Goal: Task Accomplishment & Management: Manage account settings

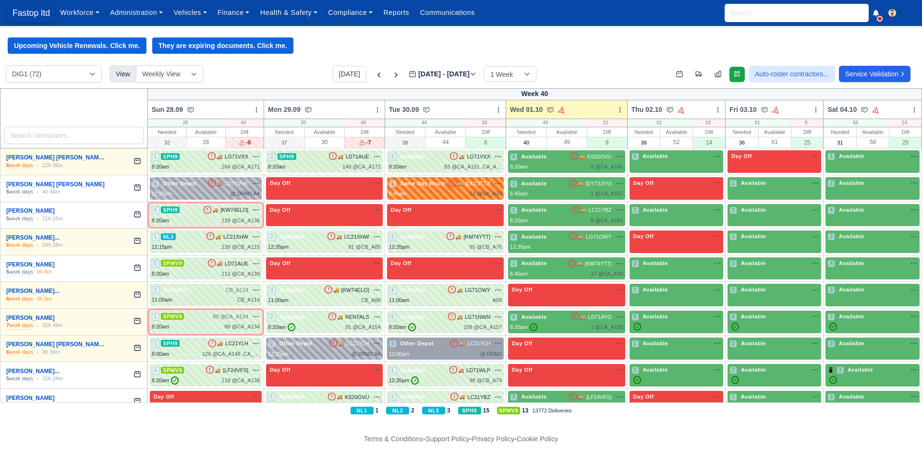
click at [26, 8] on span "Fastop ltd" at bounding box center [31, 12] width 47 height 19
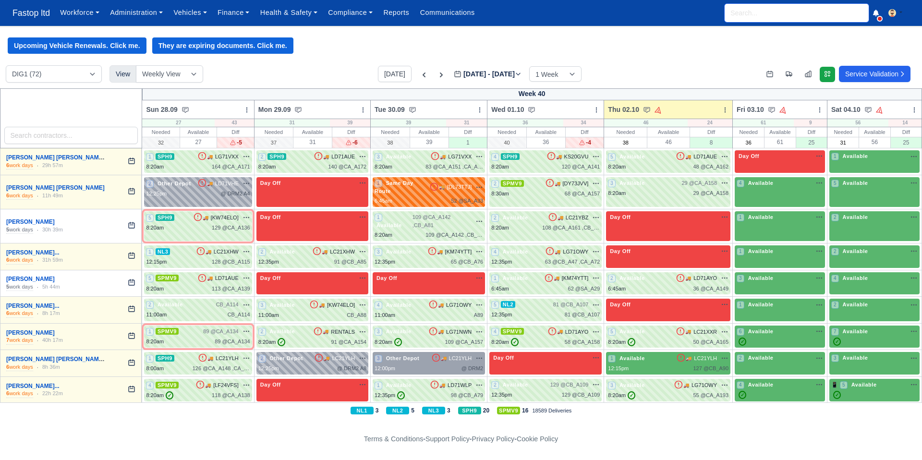
click at [749, 15] on input "search" at bounding box center [796, 13] width 144 height 18
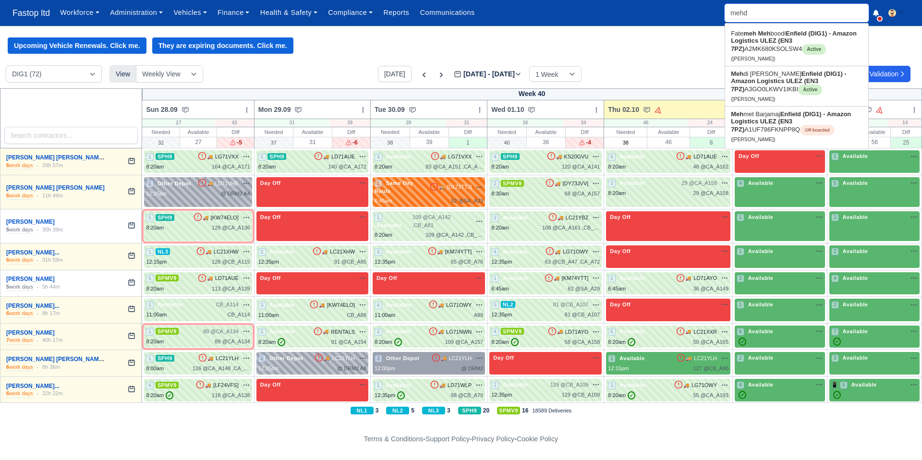
type input "mehdi"
type input "mehdi Hamza Malik"
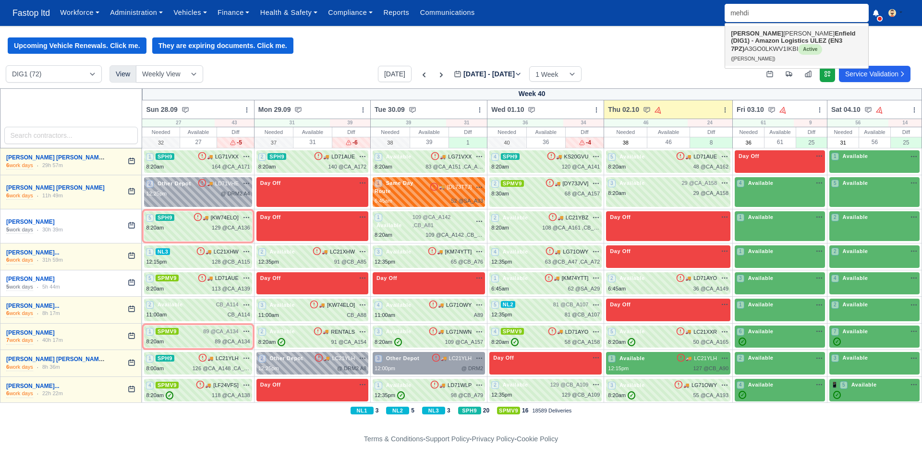
drag, startPoint x: 764, startPoint y: 38, endPoint x: 747, endPoint y: 66, distance: 32.8
click at [764, 38] on strong "Enfield (DIG1) - Amazon Logistics ULEZ (EN3 7PZ)" at bounding box center [793, 41] width 124 height 23
type input "[PERSON_NAME]"
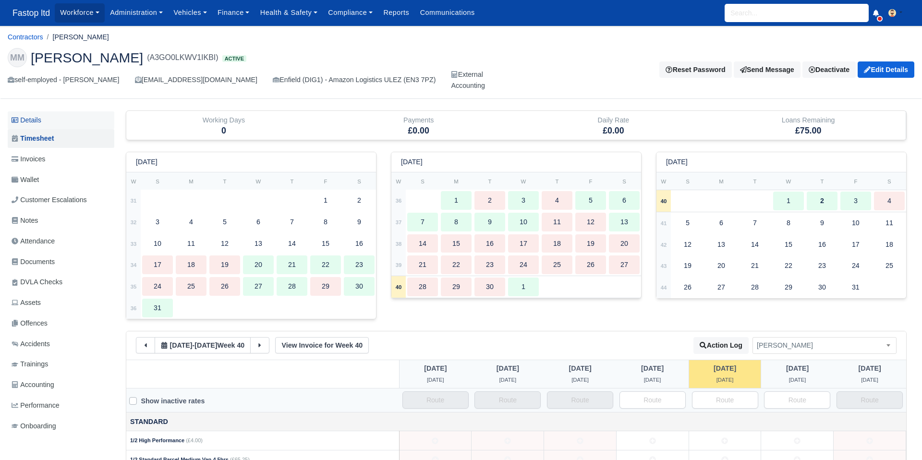
click at [39, 122] on link "Details" at bounding box center [61, 120] width 107 height 18
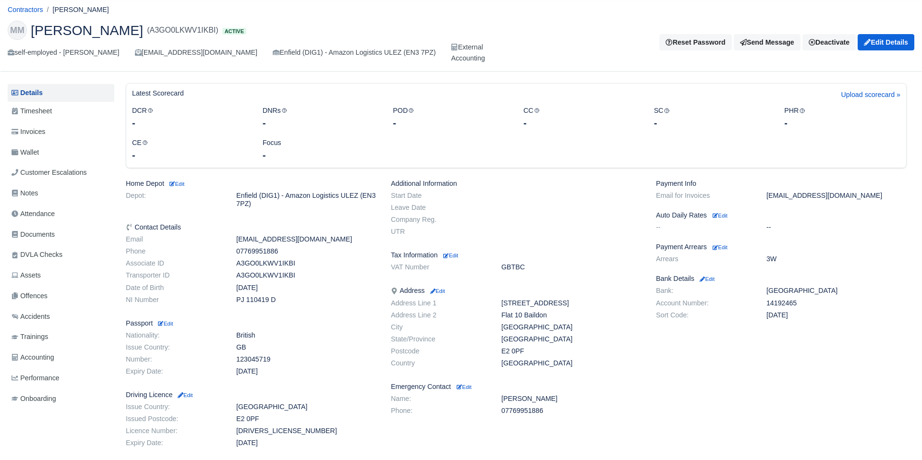
scroll to position [7, 0]
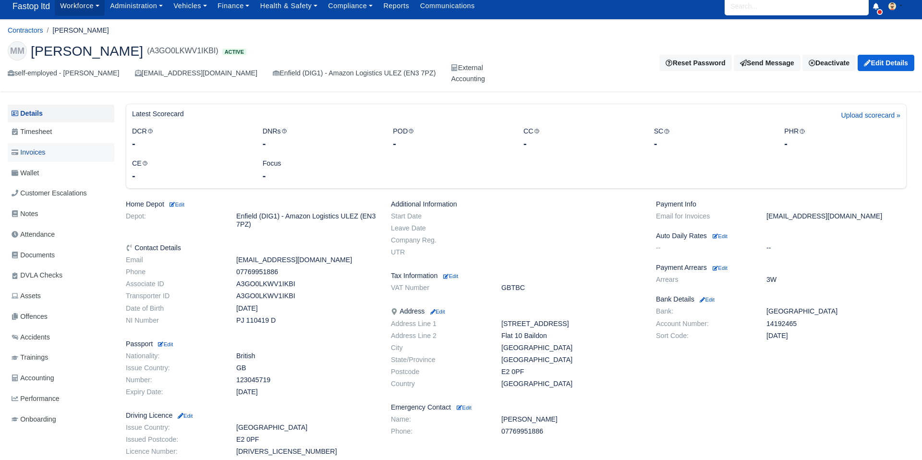
click at [37, 154] on span "Invoices" at bounding box center [29, 152] width 34 height 11
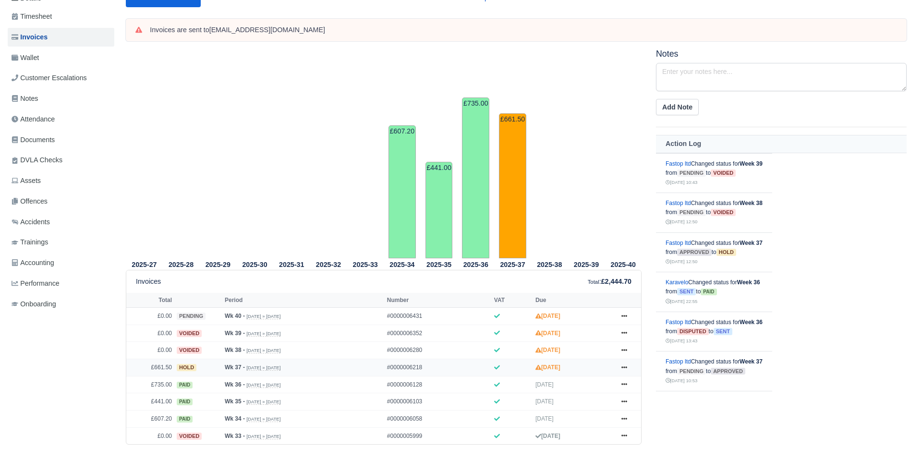
scroll to position [171, 0]
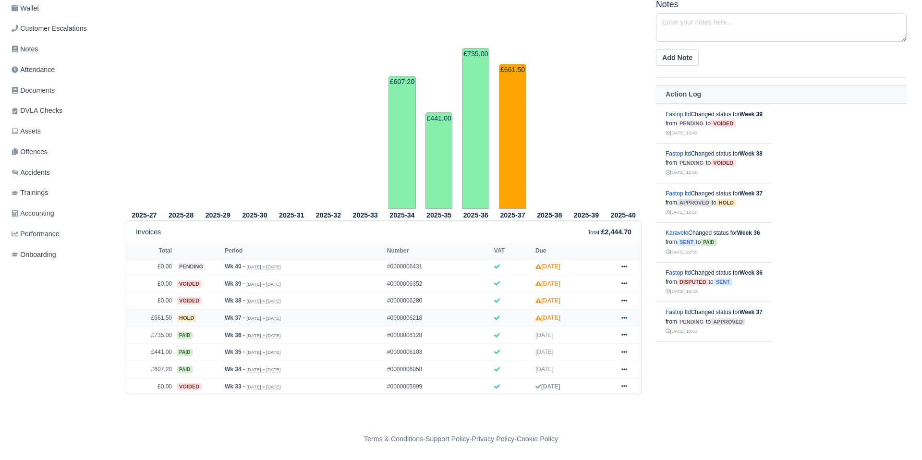
click at [622, 316] on icon at bounding box center [624, 318] width 6 height 6
click at [580, 336] on link "Show Invoice" at bounding box center [587, 335] width 85 height 20
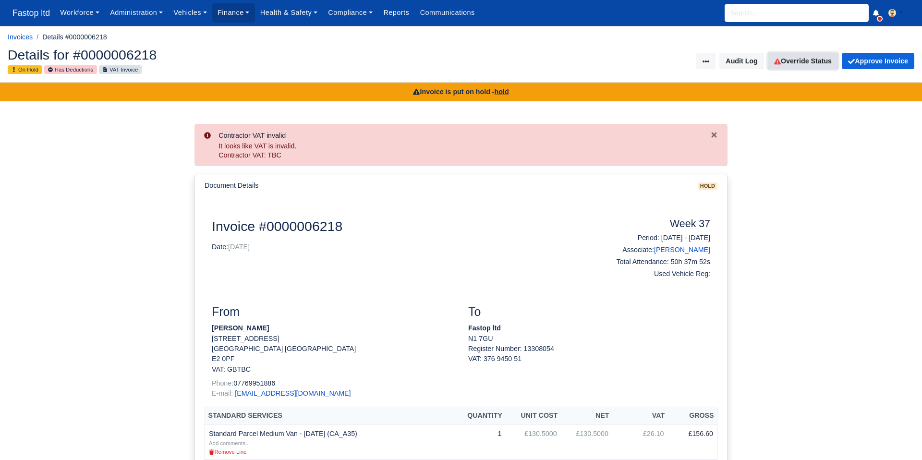
click at [821, 62] on link "Override Status" at bounding box center [803, 61] width 70 height 16
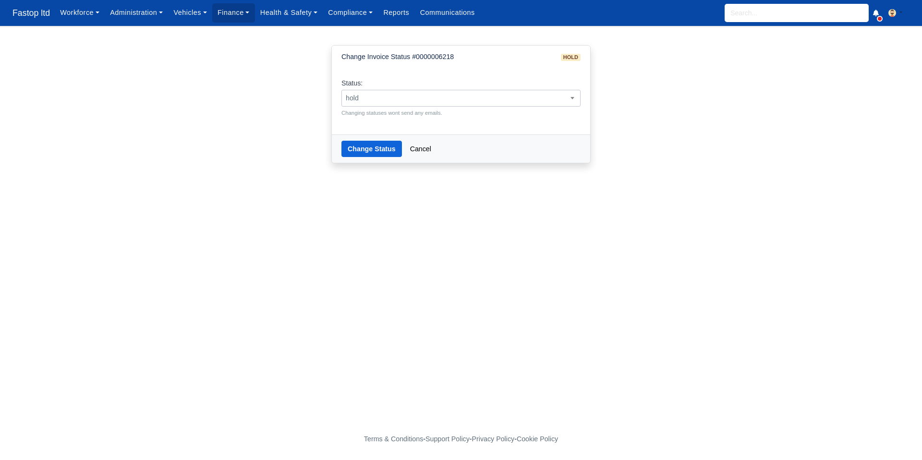
click at [442, 97] on span "hold" at bounding box center [461, 98] width 238 height 12
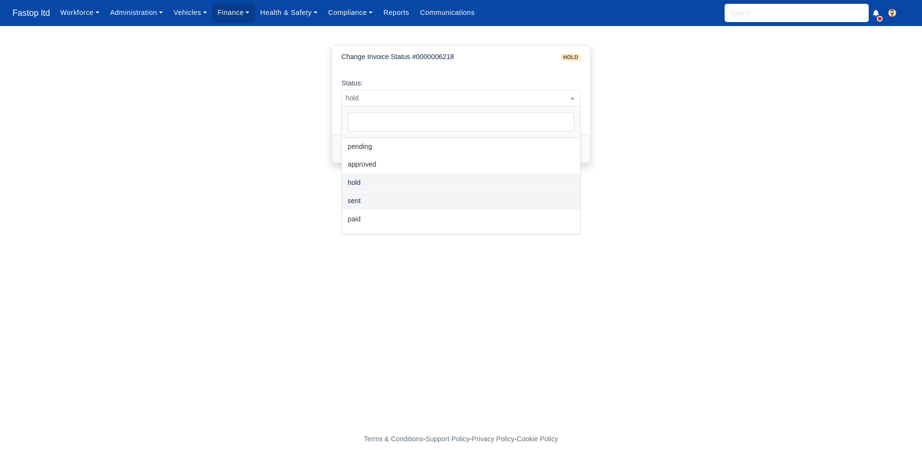
select select "sent"
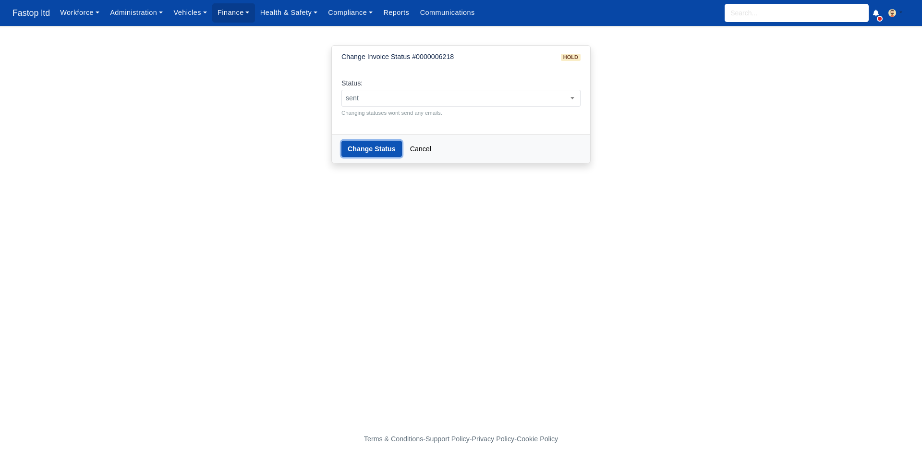
click at [375, 148] on button "Change Status" at bounding box center [371, 149] width 60 height 16
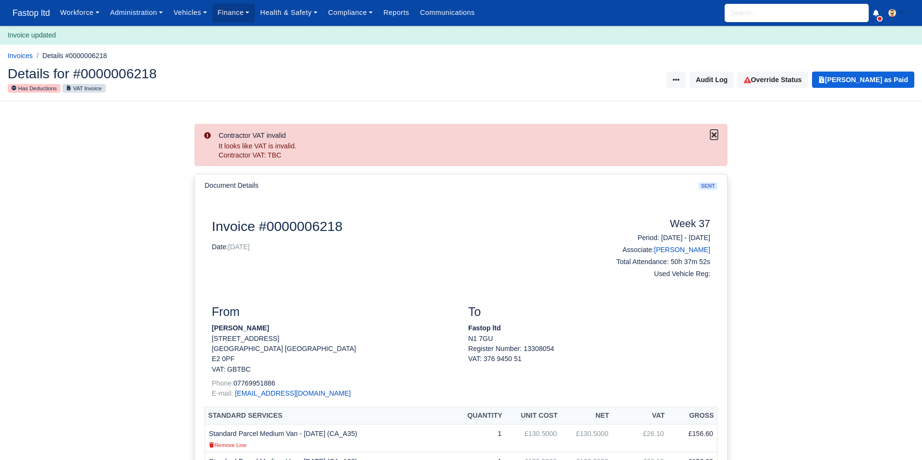
click at [713, 133] on icon "Close" at bounding box center [714, 135] width 8 height 8
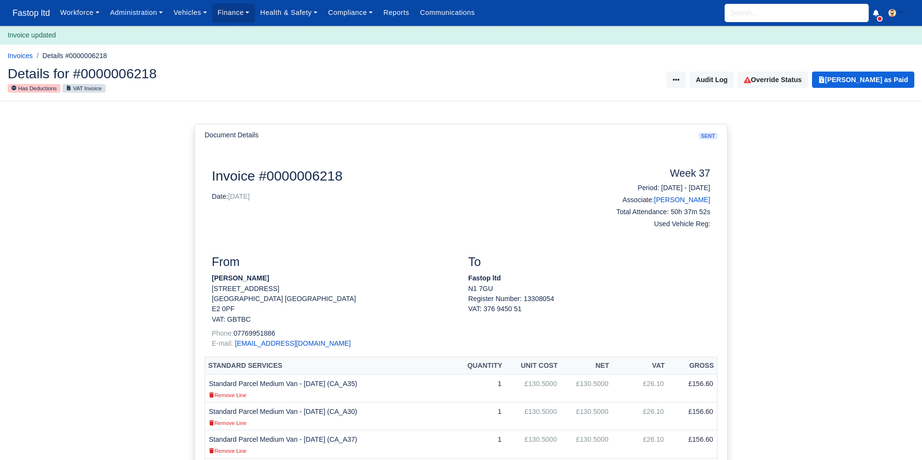
click at [743, 14] on input "search" at bounding box center [796, 13] width 144 height 18
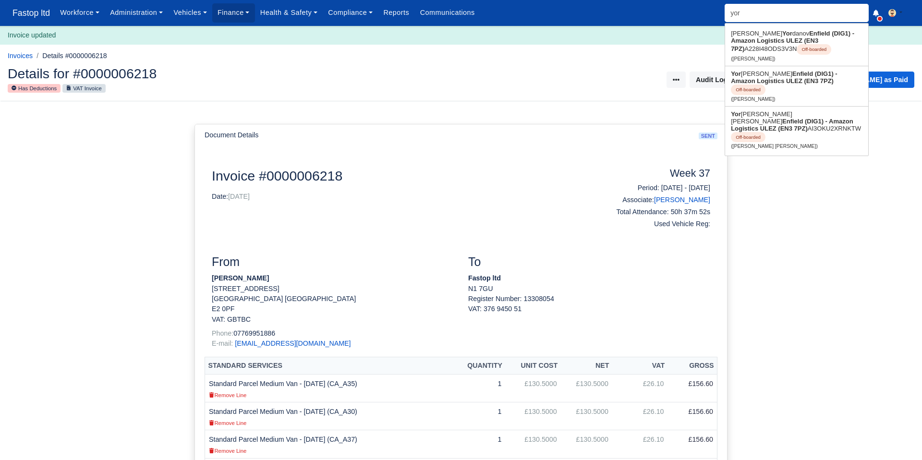
type input "yord"
type input "[PERSON_NAME]"
type input "yorda"
type input "yordan Hristov Kenderov"
type input "yordan"
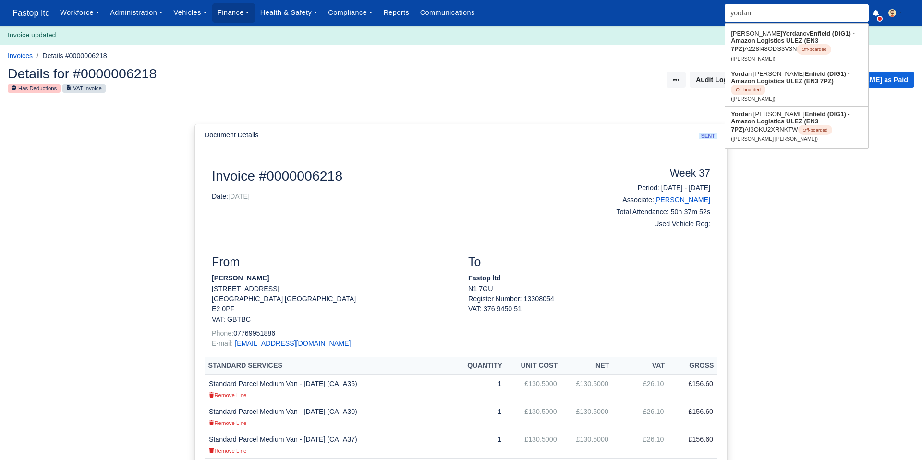
type input "yordan Hristov Kenderov"
click at [778, 84] on strong "Enfield (DIG1) - Amazon Logistics ULEZ (EN3 7PZ)" at bounding box center [794, 77] width 127 height 14
type input "[PERSON_NAME]"
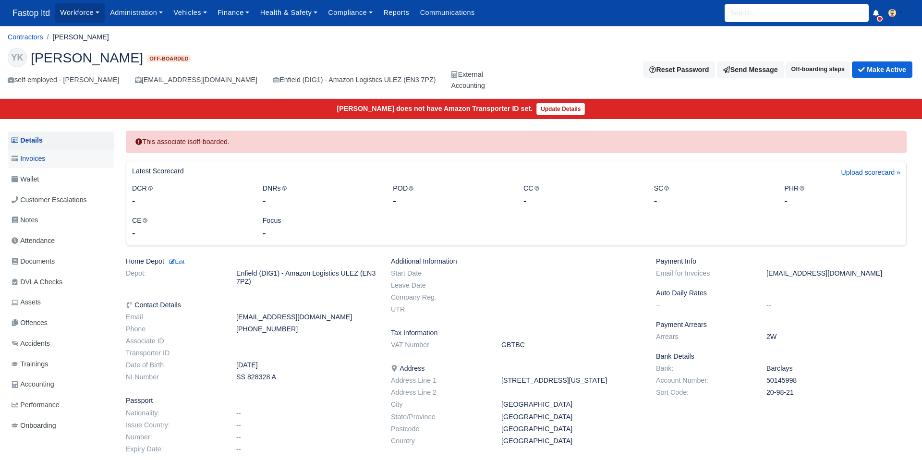
click at [39, 160] on span "Invoices" at bounding box center [29, 158] width 34 height 11
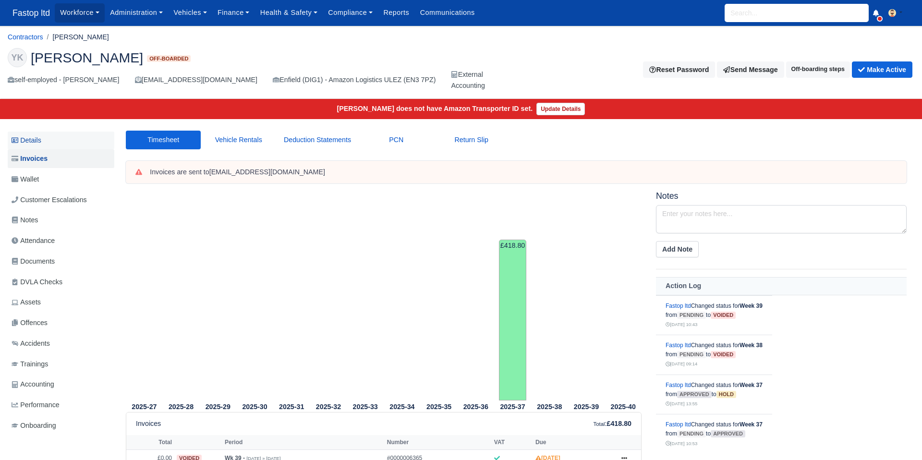
click at [38, 144] on link "Details" at bounding box center [61, 141] width 107 height 18
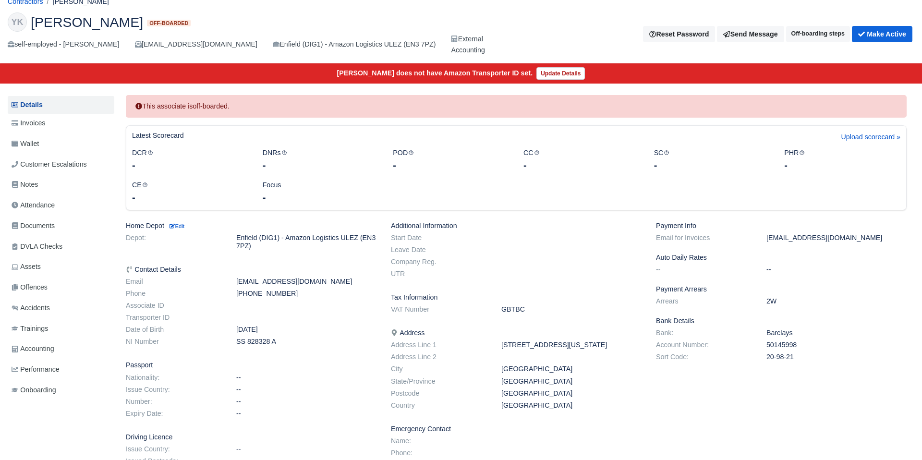
scroll to position [36, 0]
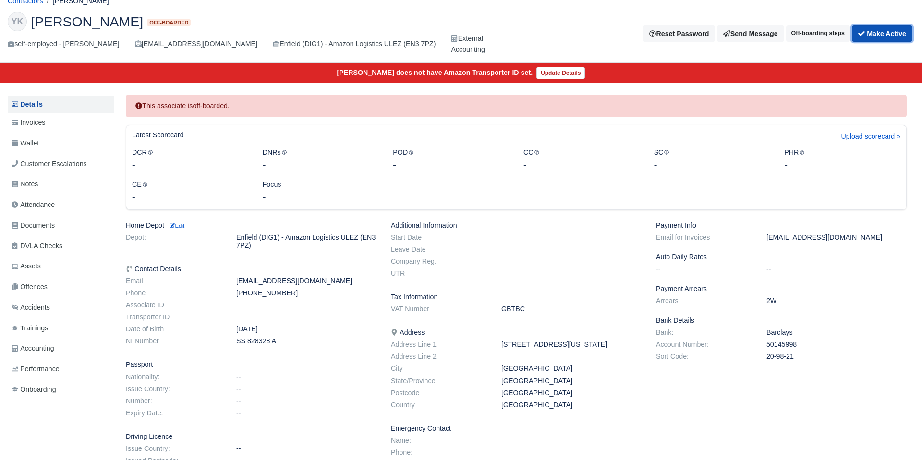
click at [878, 29] on button "Make Active" at bounding box center [882, 33] width 60 height 16
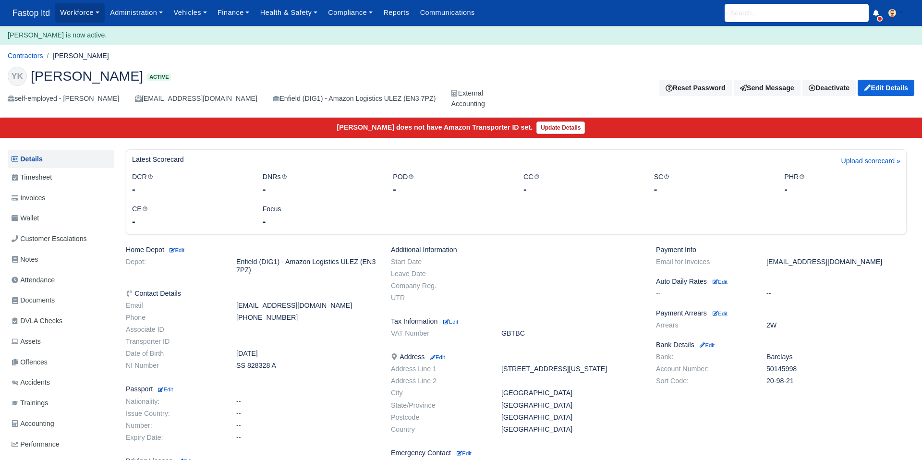
scroll to position [2, 0]
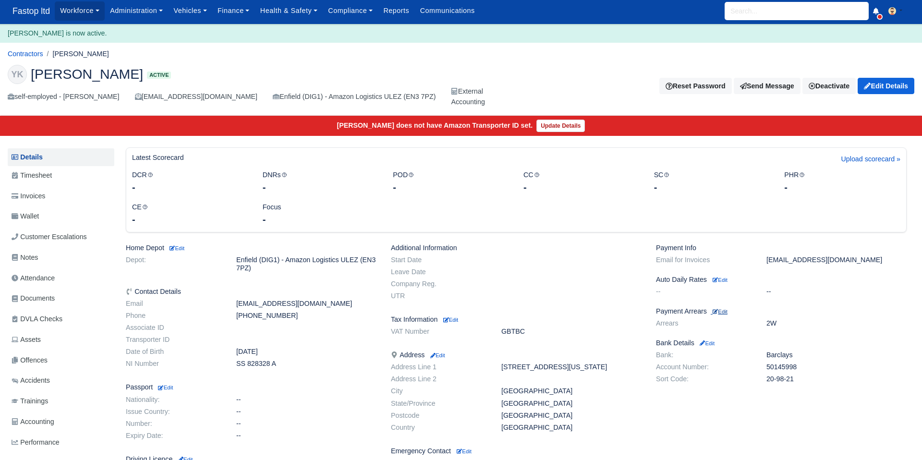
click at [727, 314] on small "Edit" at bounding box center [719, 312] width 15 height 6
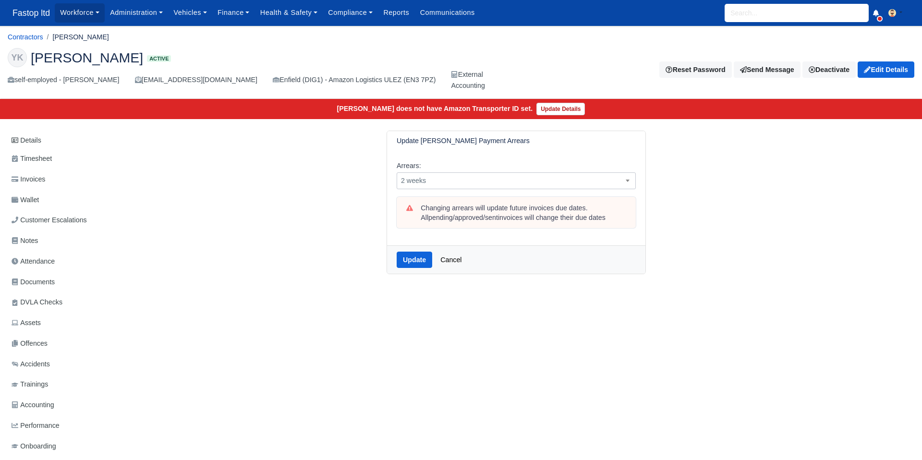
scroll to position [0, 4]
click at [596, 183] on span "2 weeks" at bounding box center [512, 181] width 238 height 12
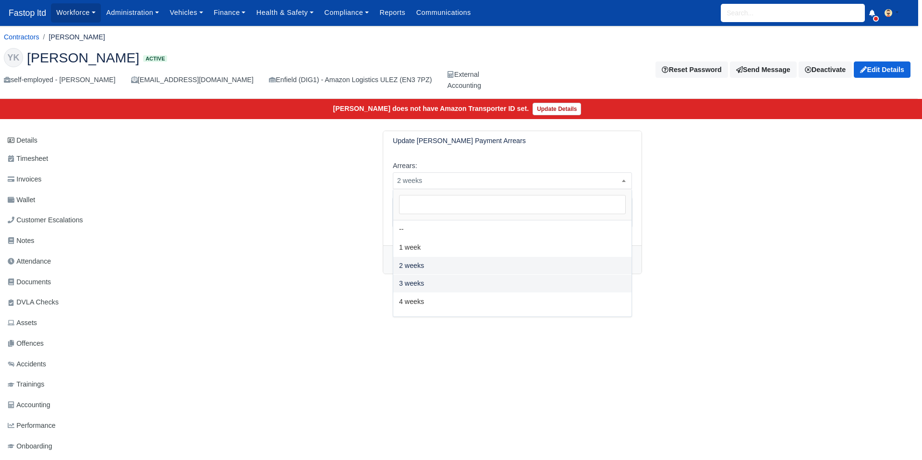
select select "3W"
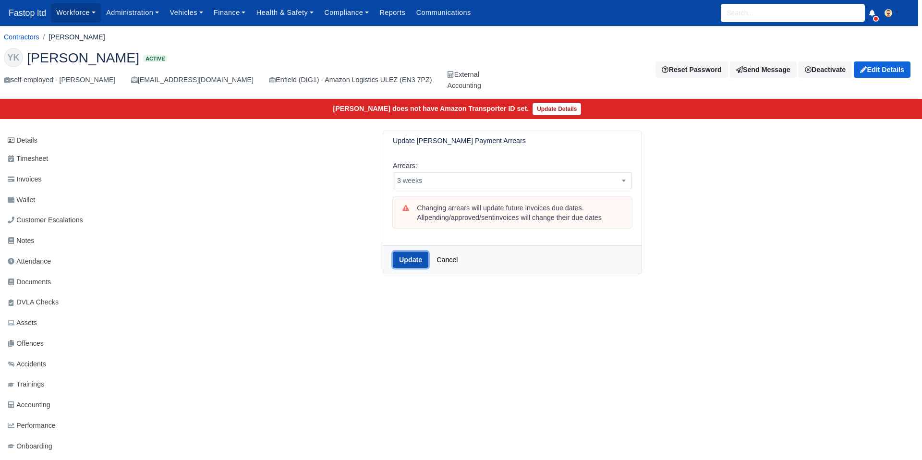
click at [419, 264] on button "Update" at bounding box center [411, 260] width 36 height 16
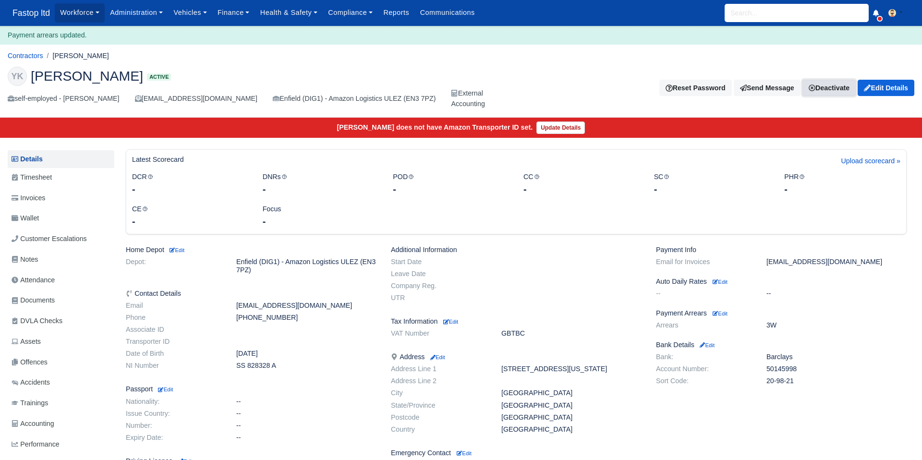
click at [824, 89] on link "Deactivate" at bounding box center [828, 88] width 53 height 16
click at [790, 133] on link "Off-board" at bounding box center [814, 135] width 85 height 15
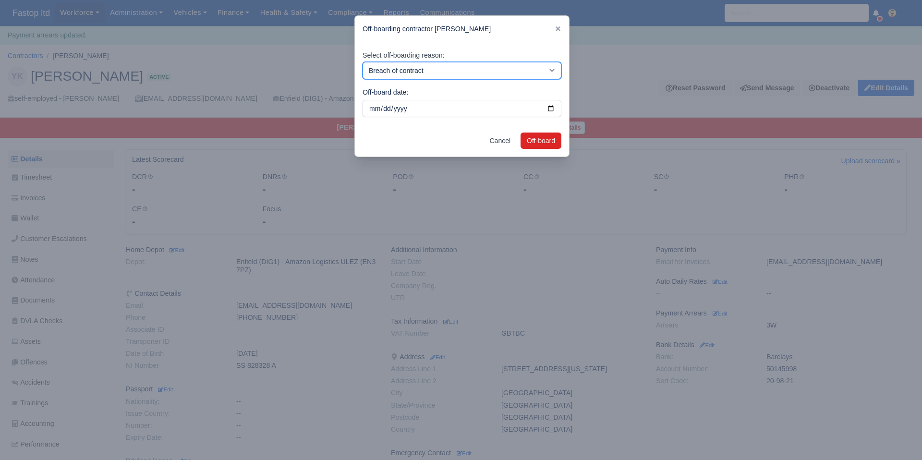
click at [435, 73] on select "Breach of contract Personal decision Too many parcels Heavy routes Another comp…" at bounding box center [461, 70] width 199 height 17
select select "another-company"
click at [542, 142] on button "Off-board" at bounding box center [540, 140] width 41 height 16
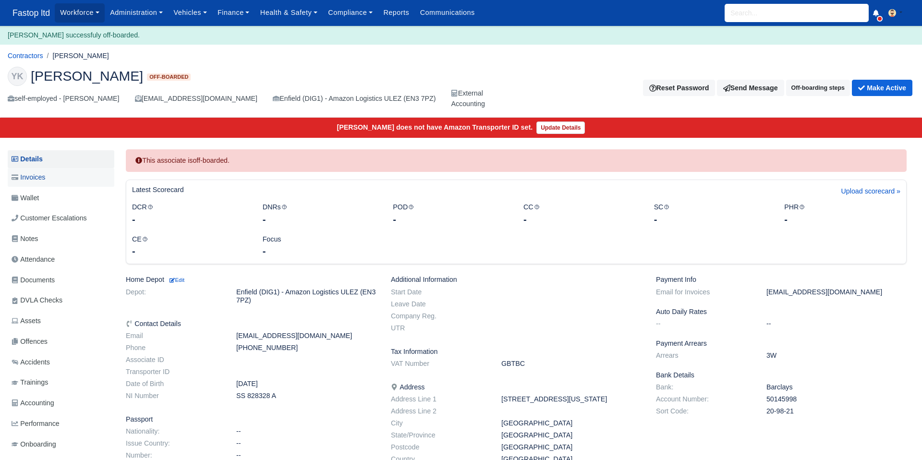
click at [39, 178] on span "Invoices" at bounding box center [29, 177] width 34 height 11
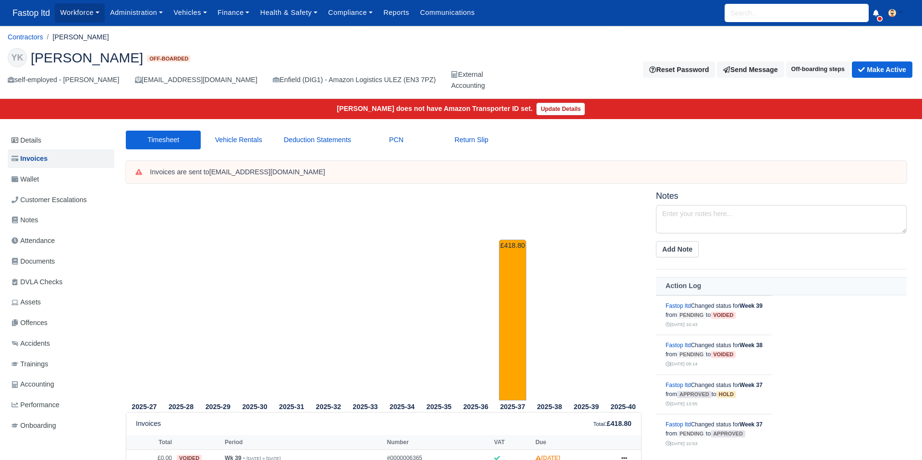
scroll to position [106, 0]
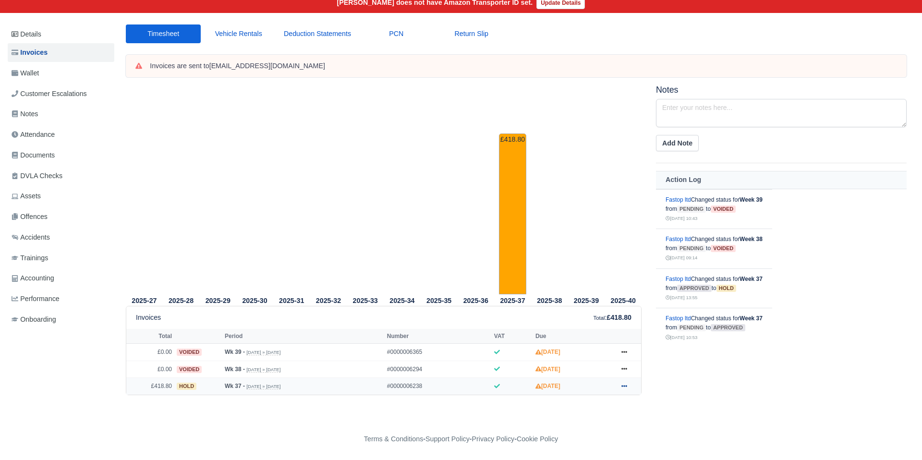
click at [624, 385] on icon at bounding box center [624, 386] width 6 height 2
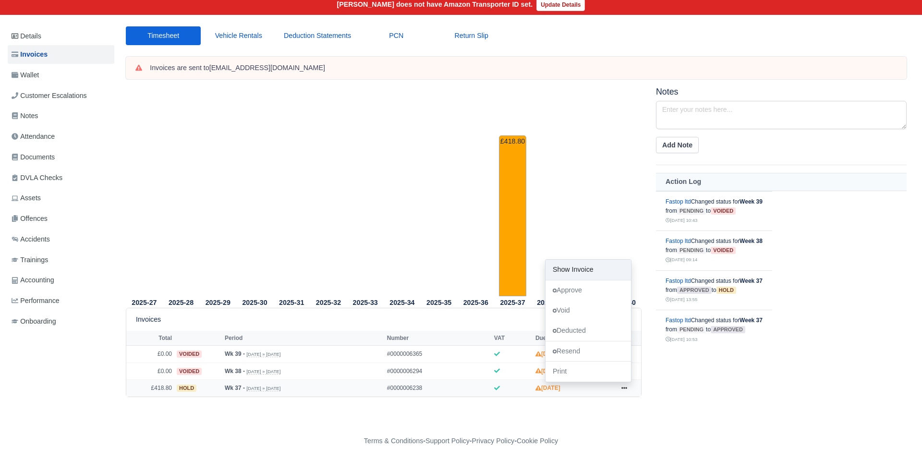
scroll to position [106, 1]
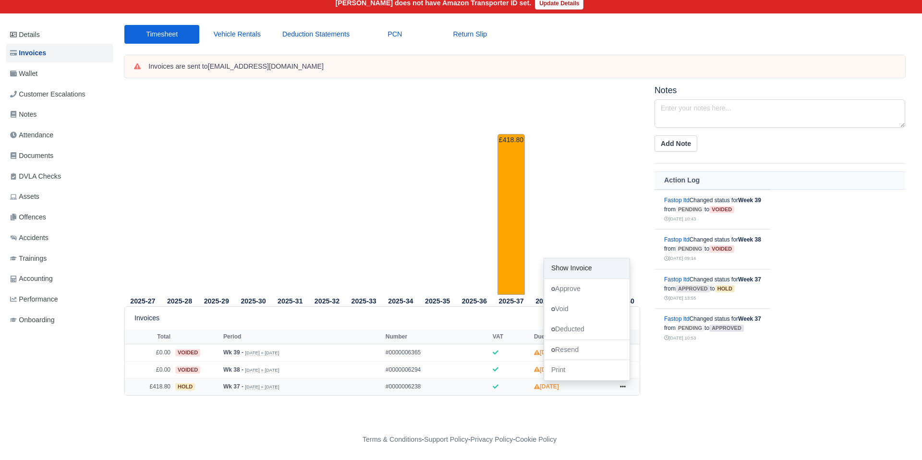
click at [584, 272] on link "Show Invoice" at bounding box center [586, 268] width 85 height 20
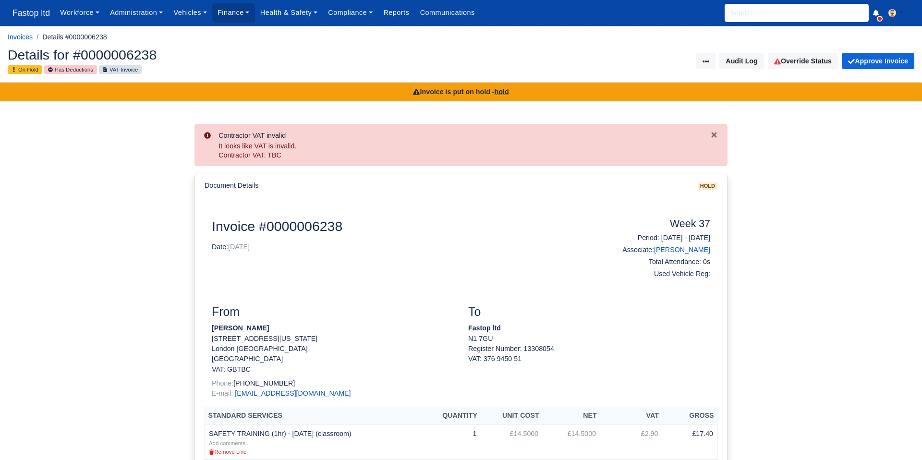
scroll to position [4, 0]
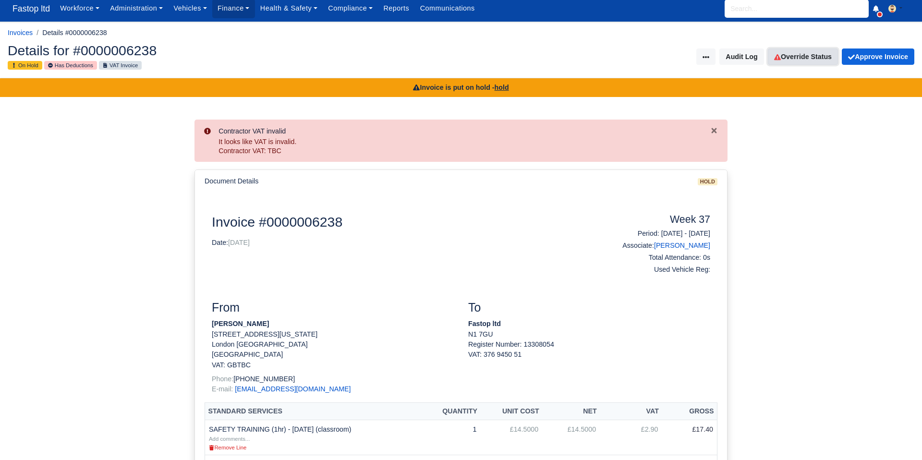
drag, startPoint x: 797, startPoint y: 50, endPoint x: 810, endPoint y: 63, distance: 18.3
click at [797, 51] on link "Override Status" at bounding box center [803, 56] width 70 height 16
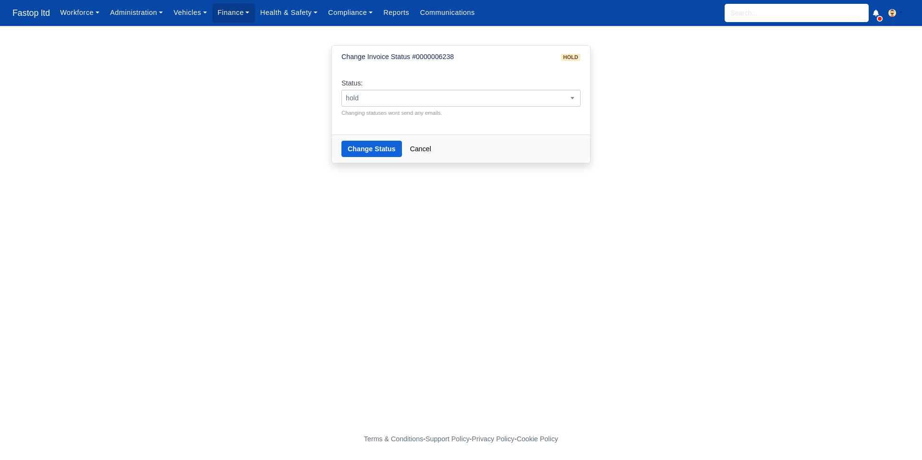
click at [407, 97] on span "hold" at bounding box center [461, 98] width 238 height 12
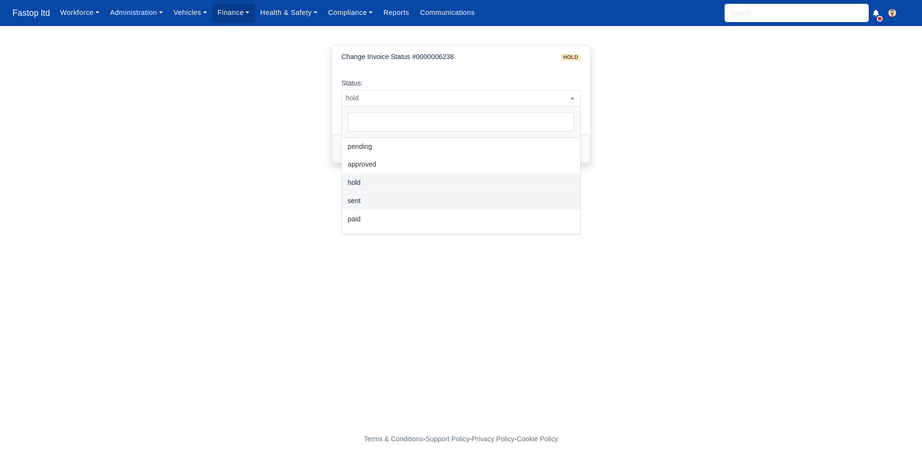
select select "sent"
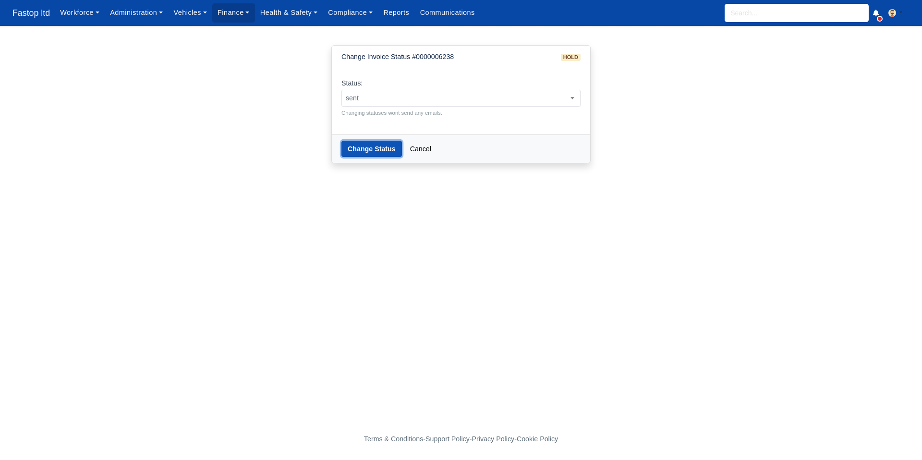
click at [370, 151] on button "Change Status" at bounding box center [371, 149] width 60 height 16
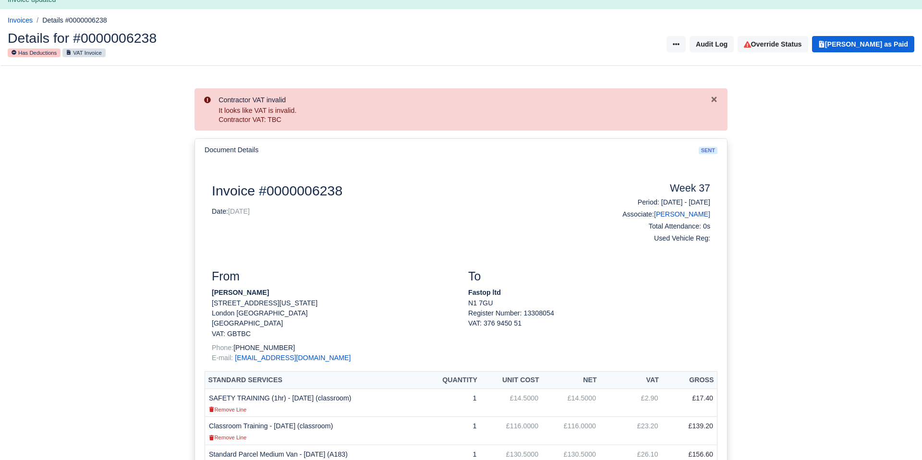
scroll to position [46, 0]
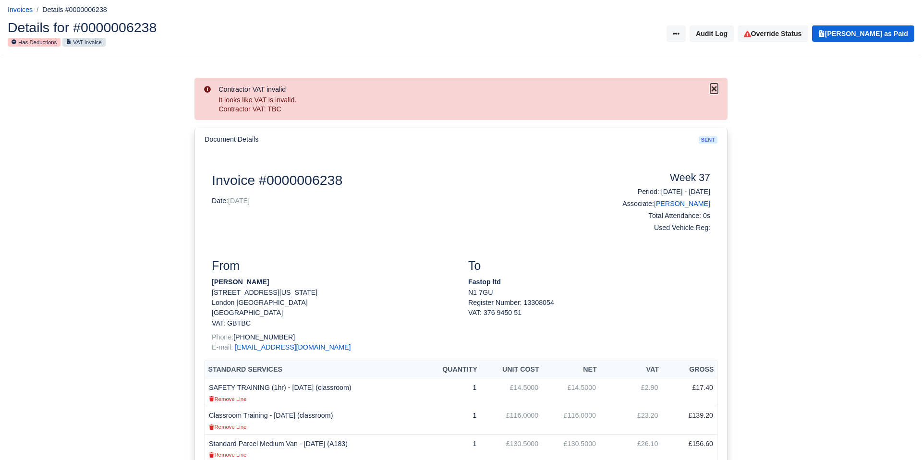
click at [712, 88] on icon "Close" at bounding box center [714, 89] width 8 height 8
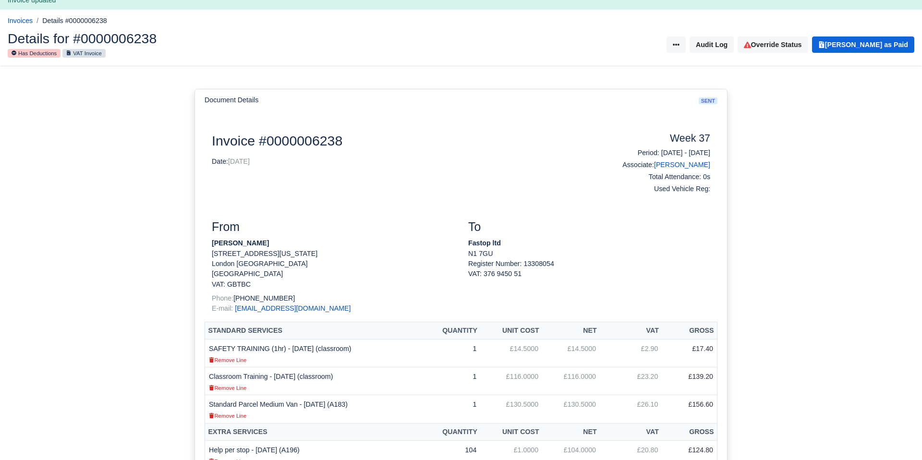
scroll to position [0, 0]
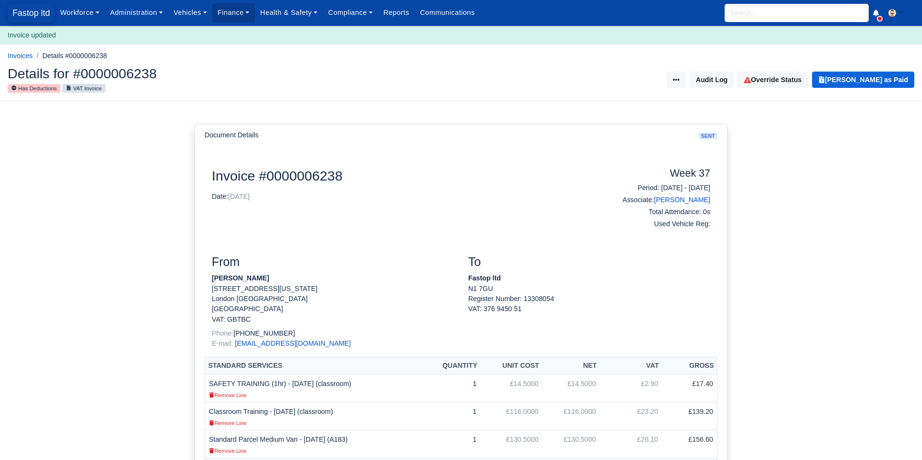
click at [19, 11] on span "Fastop ltd" at bounding box center [31, 12] width 47 height 19
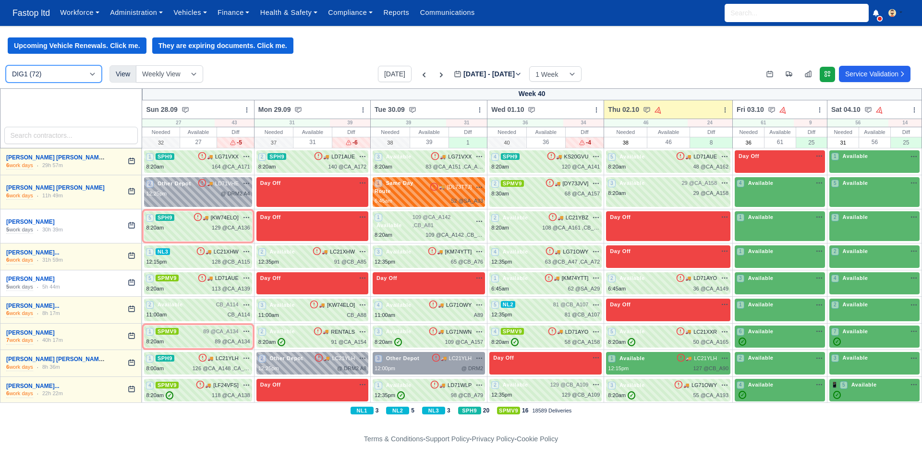
click at [89, 77] on select "DIG1 (72) DRM2 (0)" at bounding box center [54, 73] width 96 height 17
click at [86, 79] on select "DIG1 (72) DRM2 (0)" at bounding box center [54, 73] width 96 height 17
select select "5"
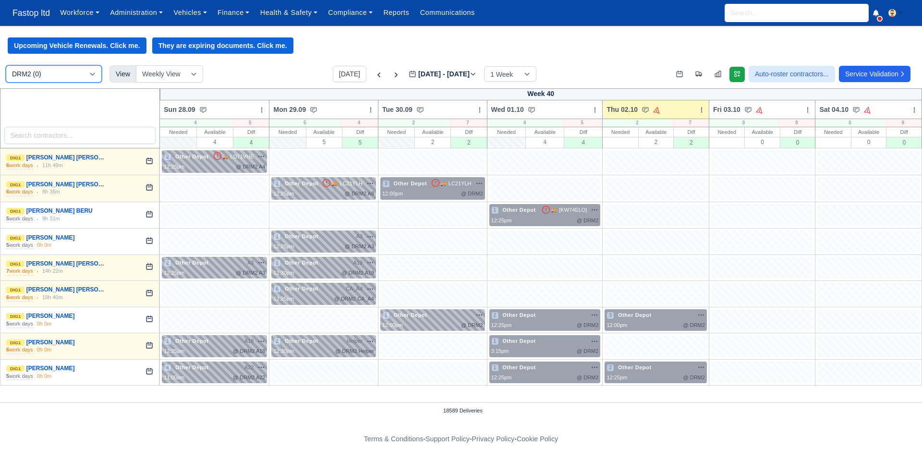
click at [72, 73] on select "DIG1 (72) DRM2 (0)" at bounding box center [54, 73] width 96 height 17
select select "1"
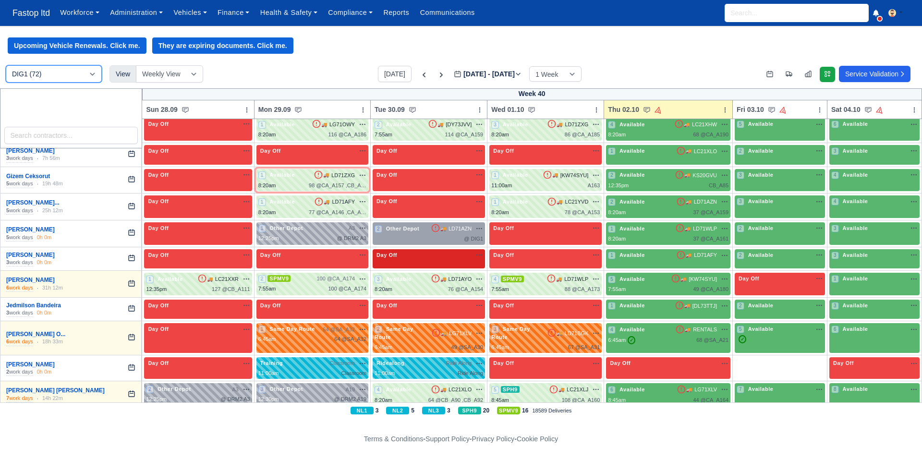
scroll to position [759, 0]
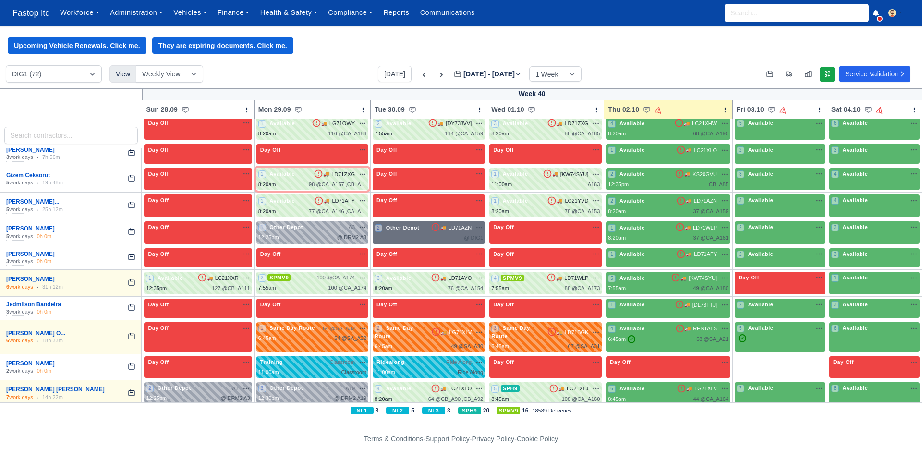
click at [434, 238] on div "@ DIG1" at bounding box center [428, 238] width 108 height 8
select select "Other Depot"
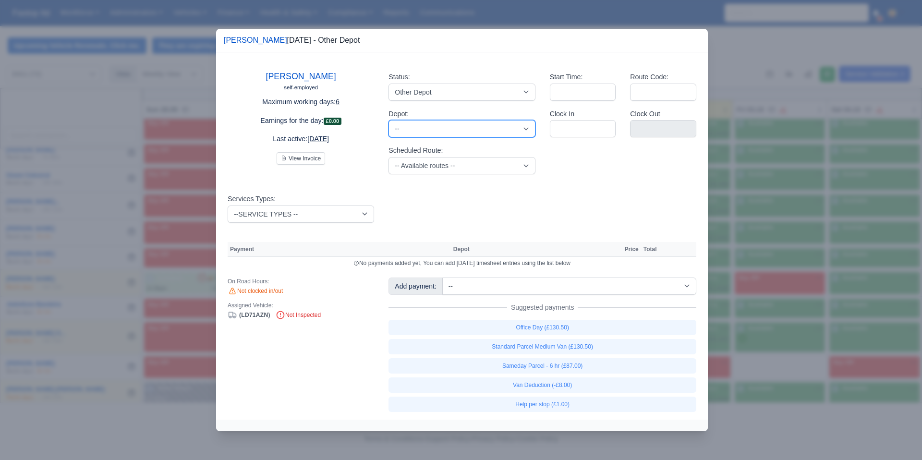
click at [459, 129] on select "-- [GEOGRAPHIC_DATA] (DRM2) - Amazon logistics ULEZ" at bounding box center [461, 128] width 146 height 17
select select "5"
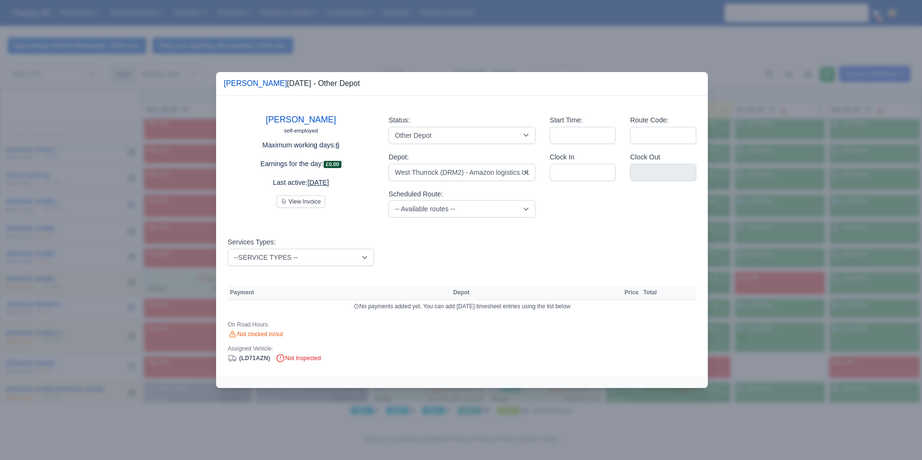
click at [729, 156] on div at bounding box center [461, 230] width 922 height 460
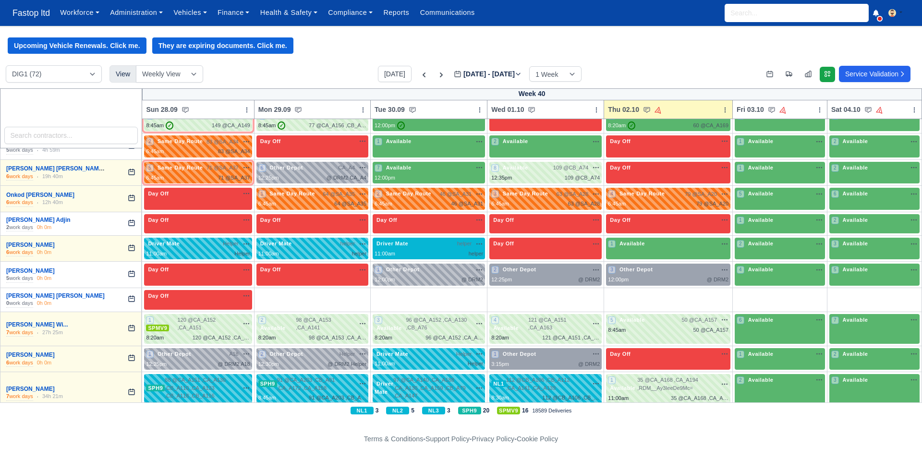
scroll to position [1503, 0]
